Goal: Information Seeking & Learning: Learn about a topic

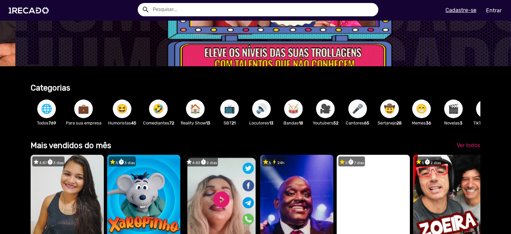
scroll to position [67, 0]
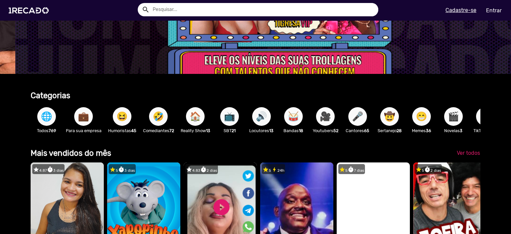
click at [45, 116] on span "🌐" at bounding box center [46, 116] width 11 height 19
click at [85, 121] on span "💼" at bounding box center [83, 116] width 11 height 19
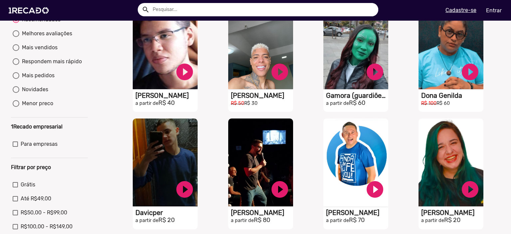
scroll to position [133, 0]
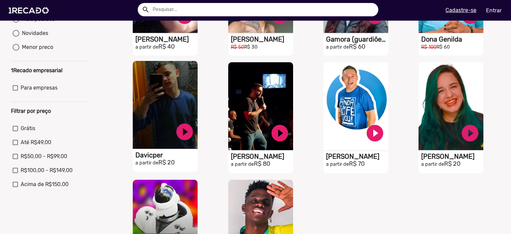
click at [137, 111] on video "S1RECADO vídeos dedicados para fãs e empresas" at bounding box center [165, 105] width 65 height 88
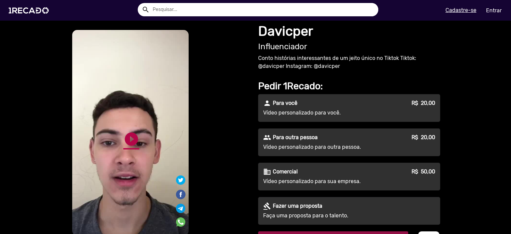
click at [131, 141] on link "play_circle_filled" at bounding box center [132, 139] width 16 height 16
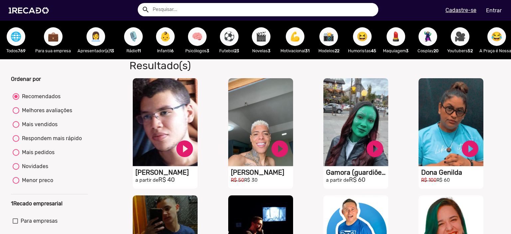
click at [55, 41] on span "💼" at bounding box center [53, 36] width 11 height 19
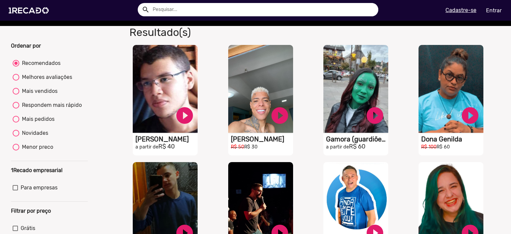
click at [46, 95] on div "Mais vendidos" at bounding box center [38, 91] width 38 height 8
click at [16, 95] on input "Mais vendidos" at bounding box center [16, 95] width 0 height 0
radio input "true"
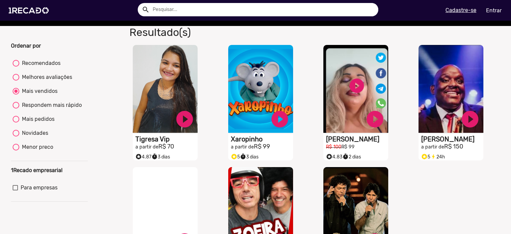
scroll to position [0, 0]
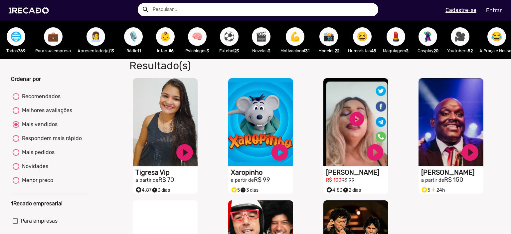
click at [15, 156] on div at bounding box center [16, 152] width 7 height 7
click at [16, 156] on input "Mais pedidos" at bounding box center [16, 156] width 0 height 0
radio input "true"
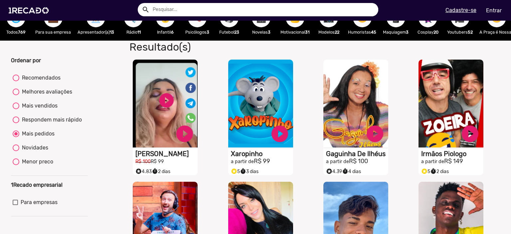
scroll to position [33, 0]
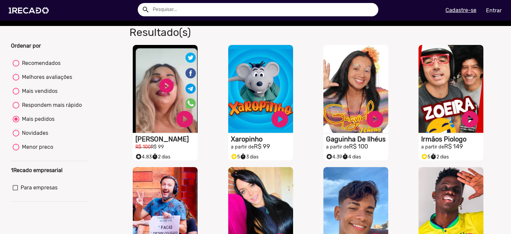
click at [30, 192] on span "Para empresas" at bounding box center [39, 188] width 37 height 8
click at [15, 191] on input "Para empresas" at bounding box center [15, 190] width 0 height 0
checkbox input "true"
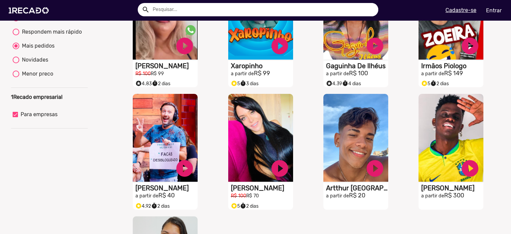
scroll to position [0, 0]
